Goal: Information Seeking & Learning: Understand process/instructions

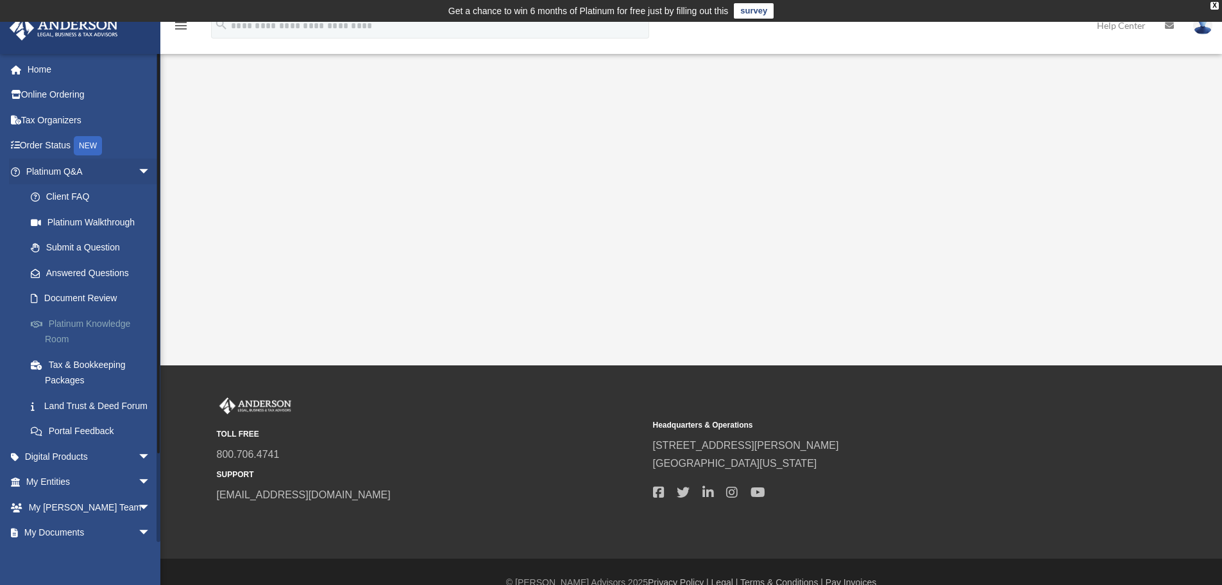
click at [97, 323] on link "Platinum Knowledge Room" at bounding box center [94, 331] width 152 height 41
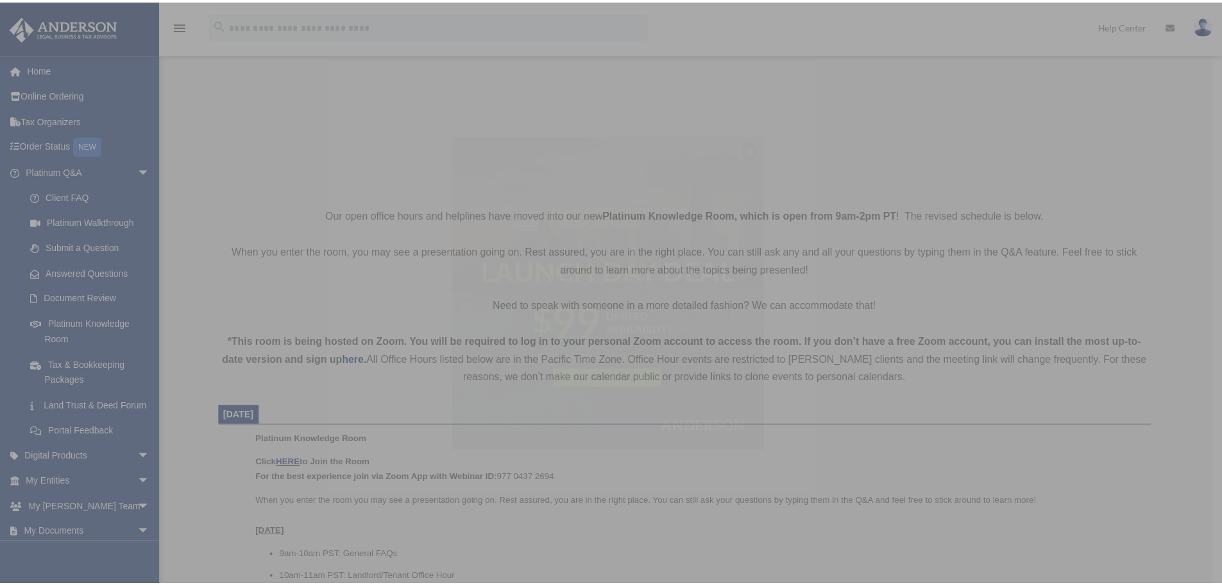
scroll to position [192, 0]
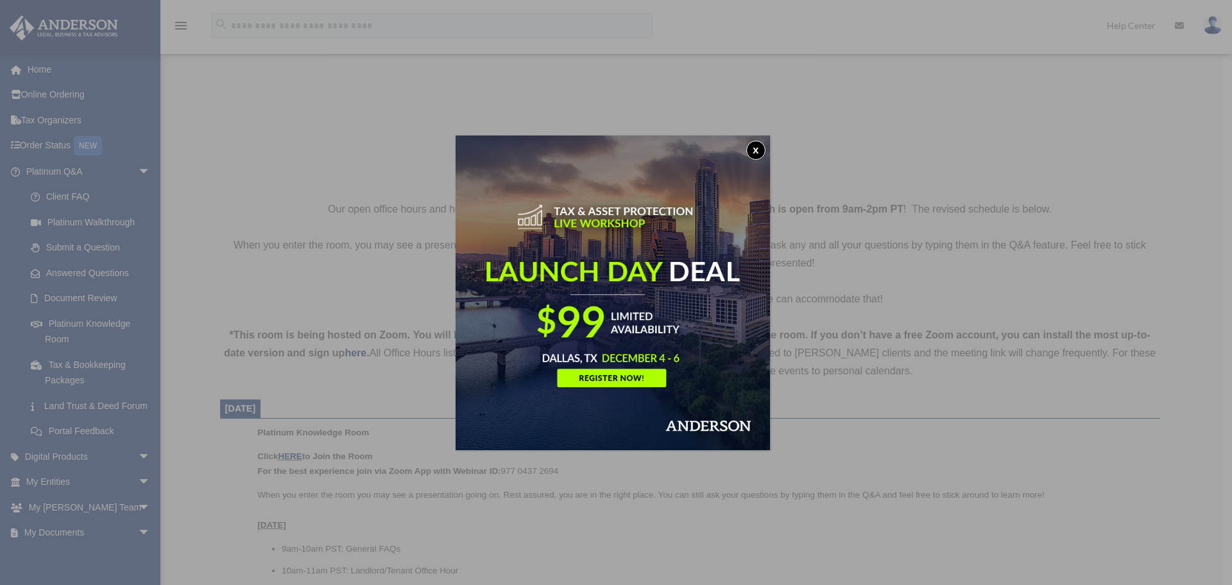
click at [762, 147] on button "x" at bounding box center [755, 150] width 19 height 19
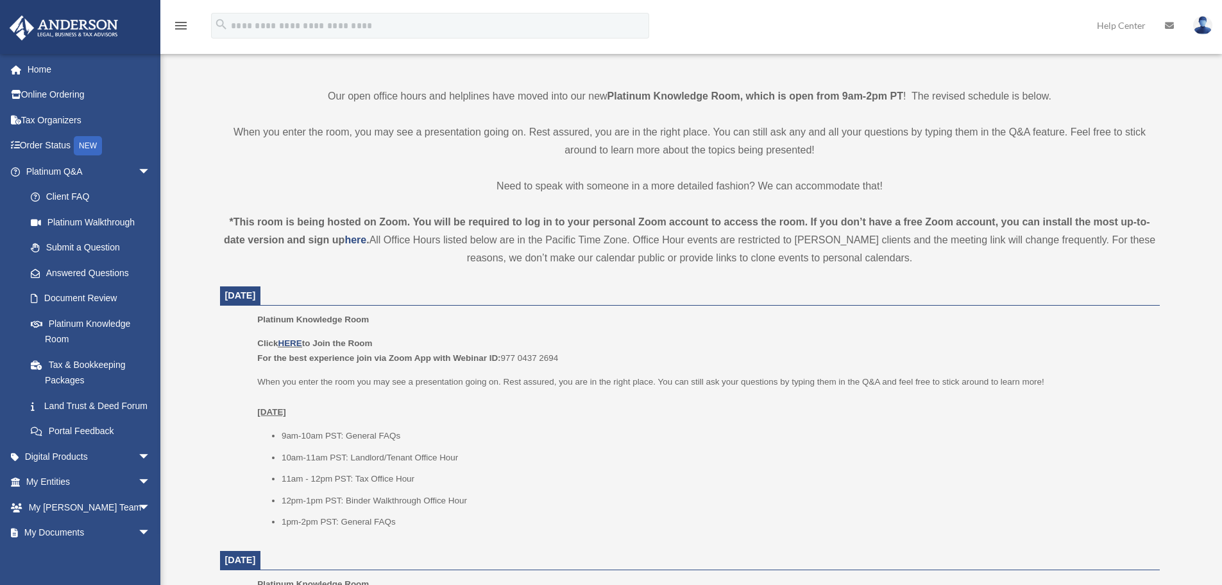
scroll to position [321, 0]
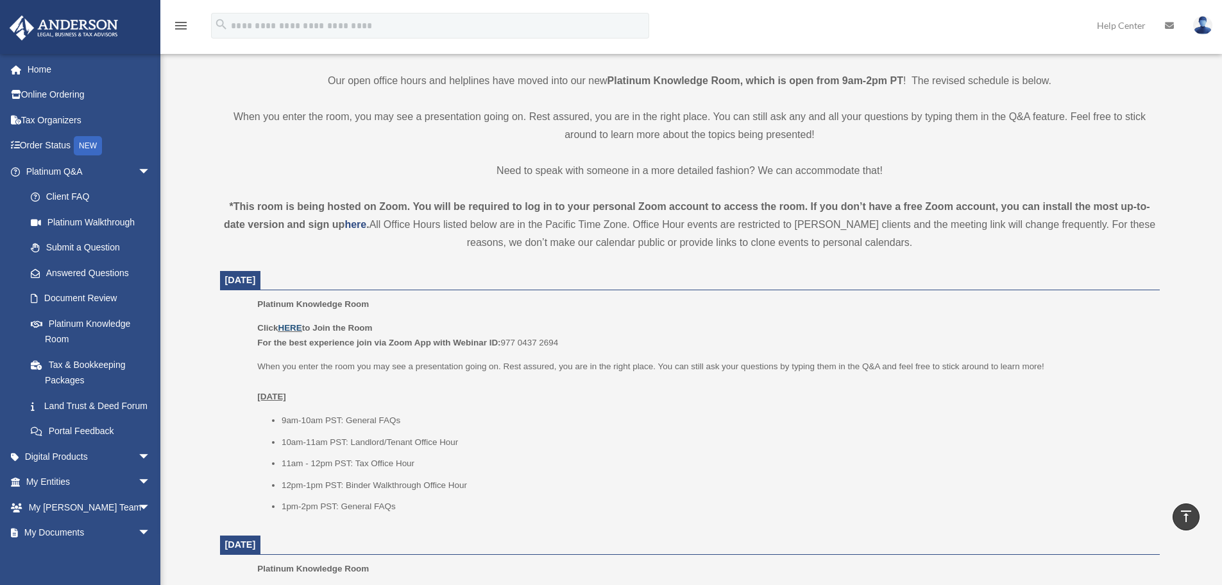
click at [296, 325] on link "HERE" at bounding box center [290, 328] width 24 height 10
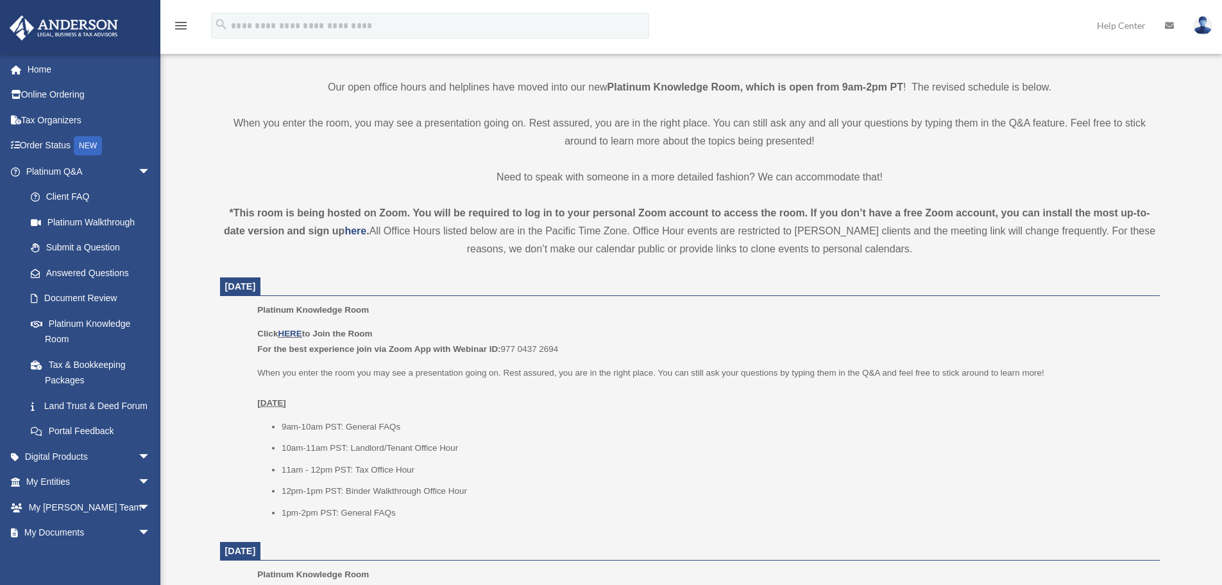
scroll to position [321, 0]
